Goal: Task Accomplishment & Management: Manage account settings

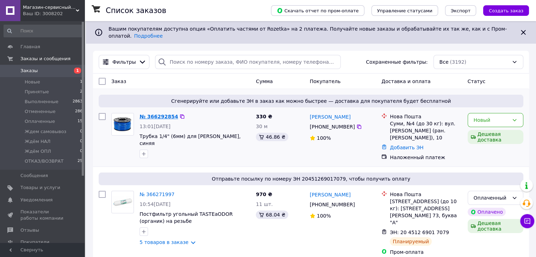
click at [160, 114] on link "№ 366292854" at bounding box center [159, 117] width 38 height 6
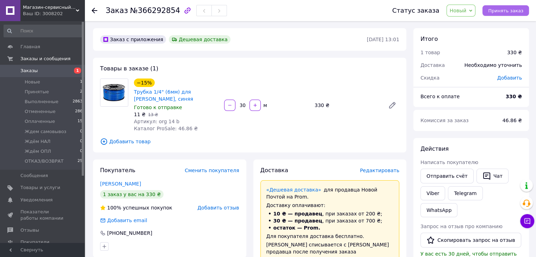
click at [504, 11] on span "Принять заказ" at bounding box center [505, 10] width 35 height 5
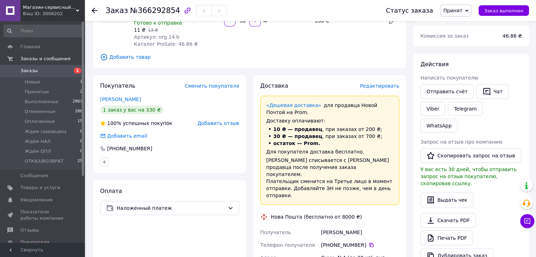
scroll to position [106, 0]
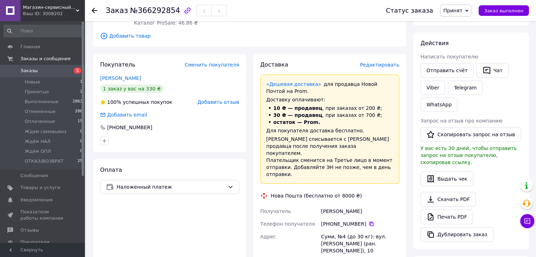
click at [369, 221] on icon at bounding box center [372, 224] width 6 height 6
drag, startPoint x: 354, startPoint y: 204, endPoint x: 318, endPoint y: 205, distance: 36.0
copy div "Получатель [PERSON_NAME]"
click at [358, 205] on div "[PERSON_NAME]" at bounding box center [360, 211] width 81 height 13
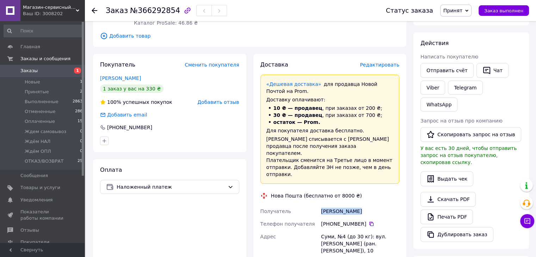
drag, startPoint x: 355, startPoint y: 204, endPoint x: 322, endPoint y: 203, distance: 33.9
click at [322, 205] on div "[PERSON_NAME]" at bounding box center [360, 211] width 81 height 13
copy div "[PERSON_NAME]"
click at [27, 71] on span "Заказы" at bounding box center [28, 71] width 17 height 6
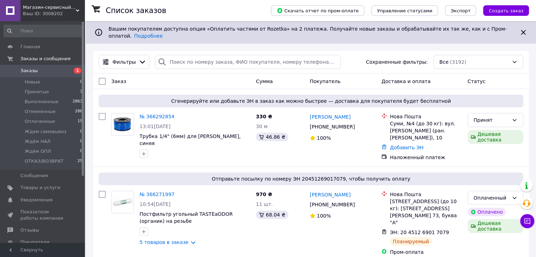
click at [23, 70] on span "Заказы" at bounding box center [28, 71] width 17 height 6
click at [357, 124] on icon at bounding box center [360, 127] width 6 height 6
click at [410, 151] on link "Добавить ЭН" at bounding box center [407, 148] width 34 height 6
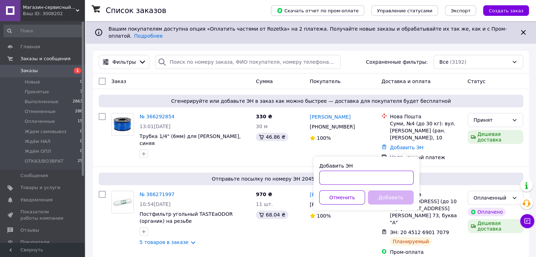
click at [332, 178] on input "Добавить ЭН" at bounding box center [367, 178] width 95 height 14
paste input "20451269145037"
type input "20451269145037"
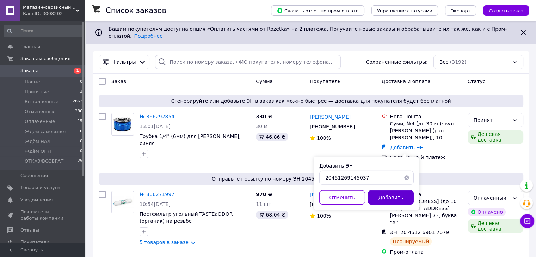
click at [390, 199] on button "Добавить" at bounding box center [391, 198] width 46 height 14
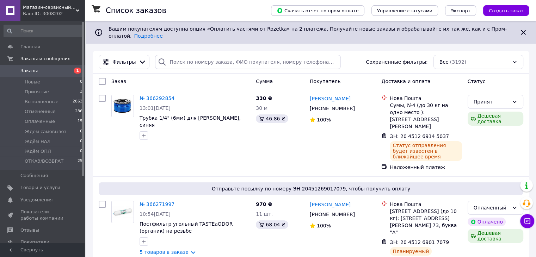
click at [24, 72] on span "Заказы" at bounding box center [28, 71] width 17 height 6
